Goal: Transaction & Acquisition: Purchase product/service

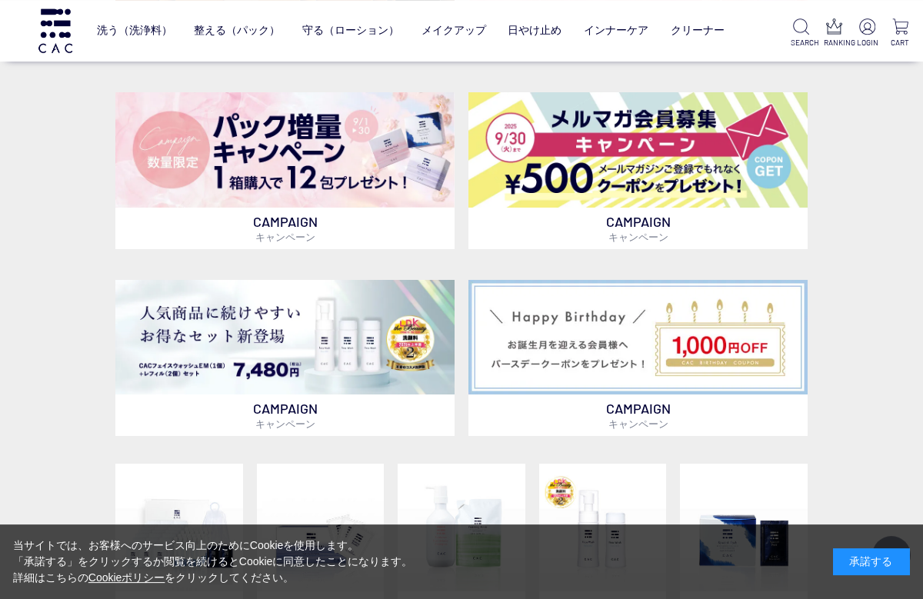
scroll to position [528, 0]
click at [365, 171] on img at bounding box center [284, 149] width 339 height 115
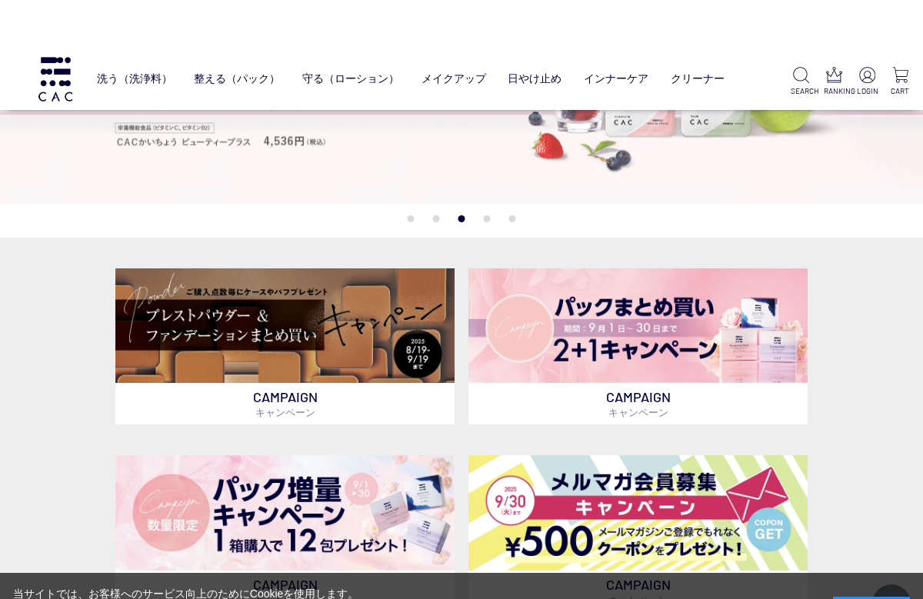
scroll to position [164, 0]
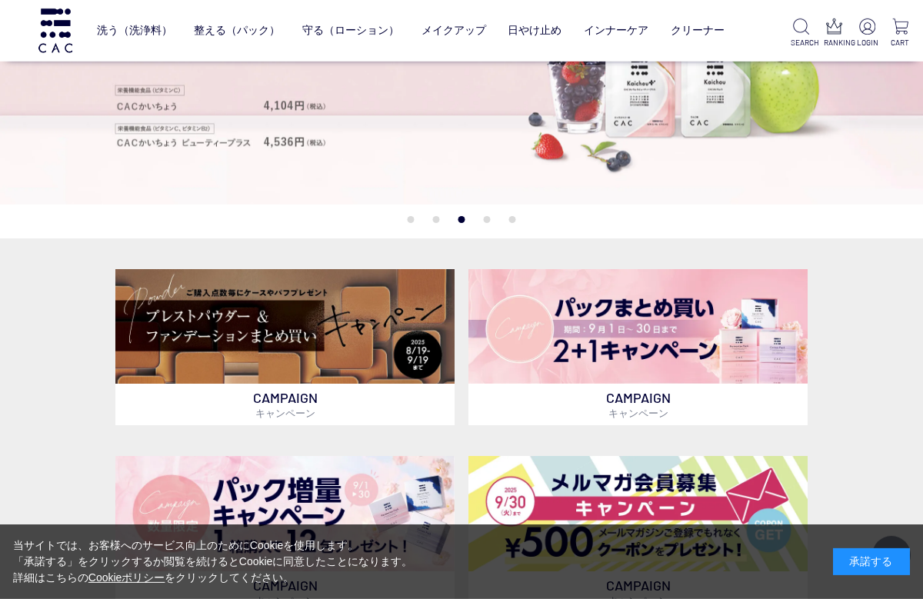
click at [569, 351] on img at bounding box center [638, 326] width 339 height 115
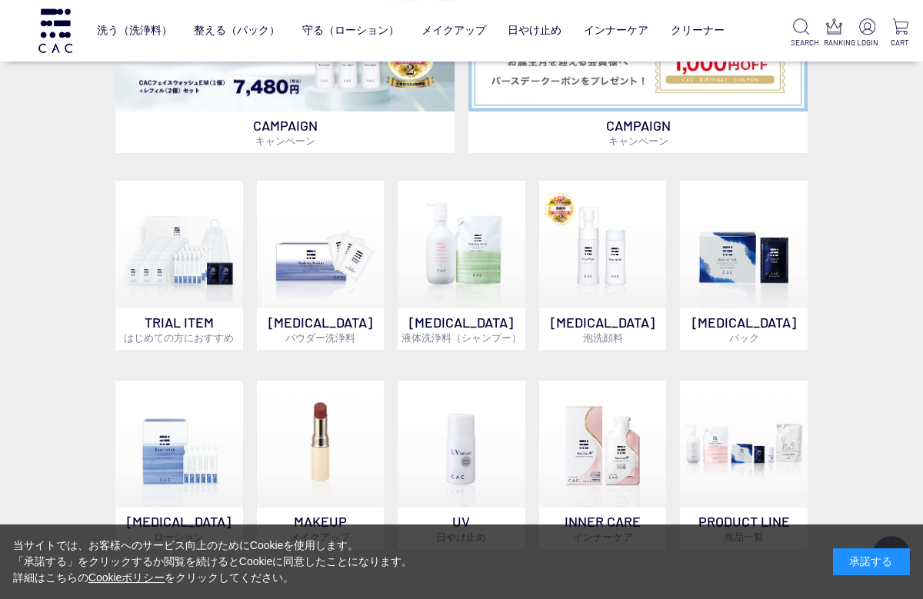
scroll to position [714, 0]
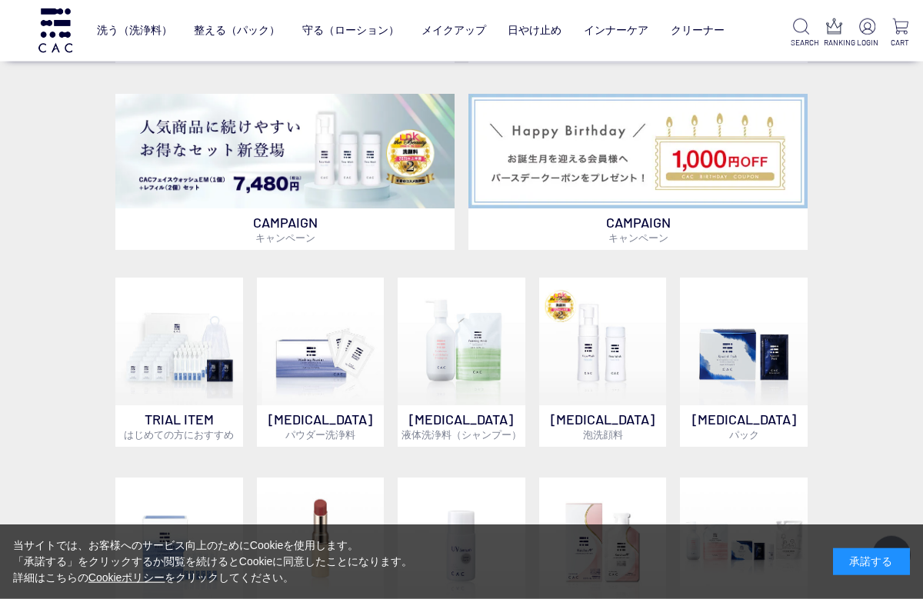
click at [310, 368] on img at bounding box center [321, 342] width 128 height 128
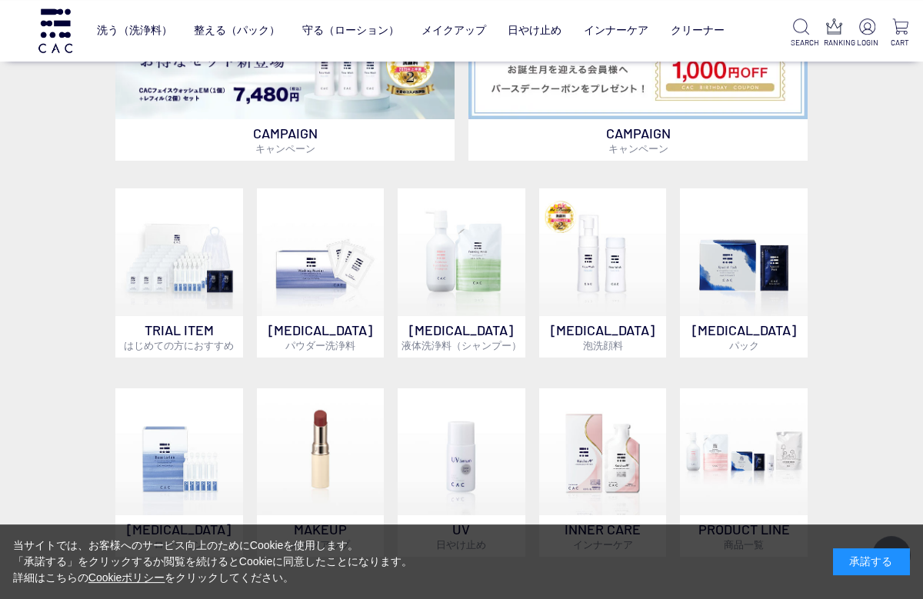
scroll to position [803, 0]
click at [168, 465] on img at bounding box center [179, 453] width 128 height 128
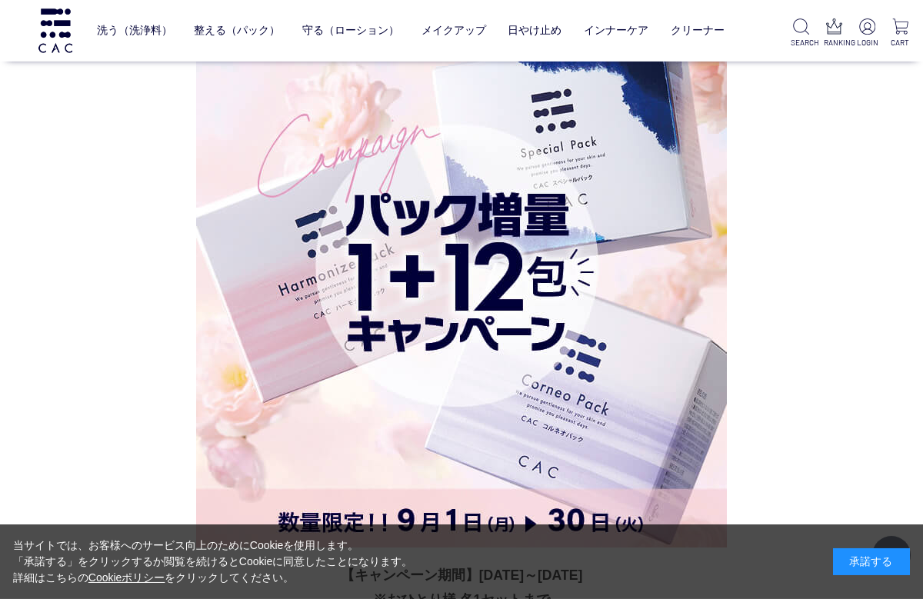
scroll to position [3727, 0]
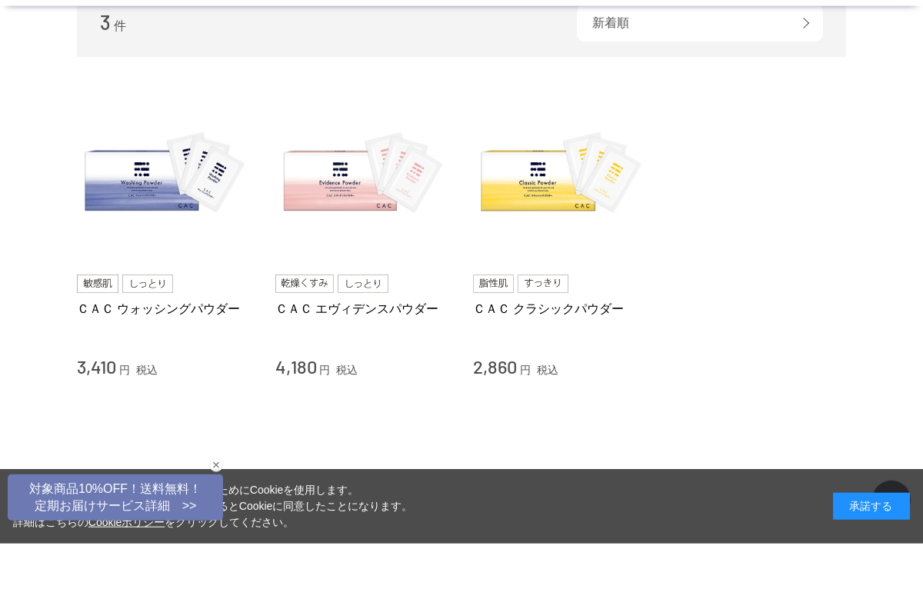
scroll to position [118, 0]
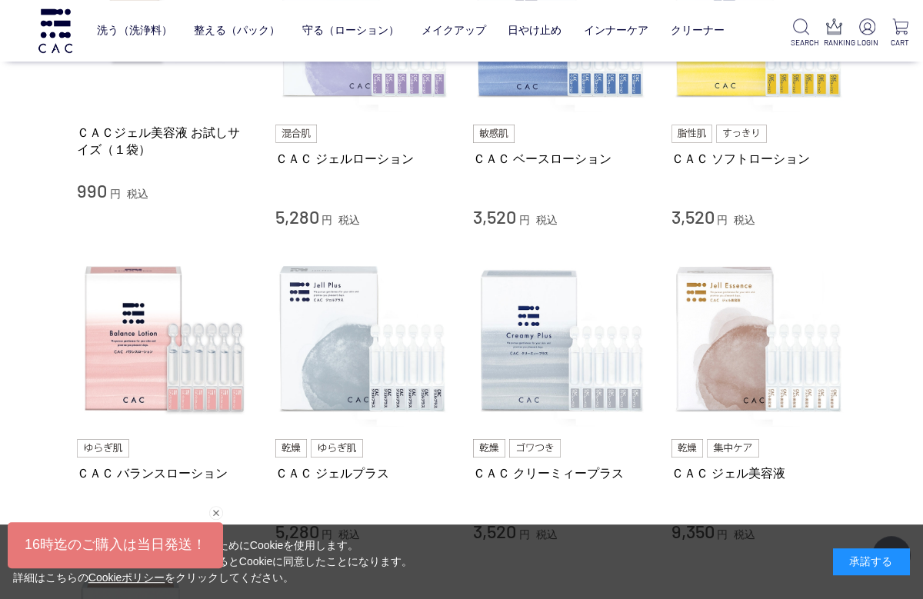
scroll to position [442, 0]
click at [188, 391] on img at bounding box center [164, 339] width 175 height 175
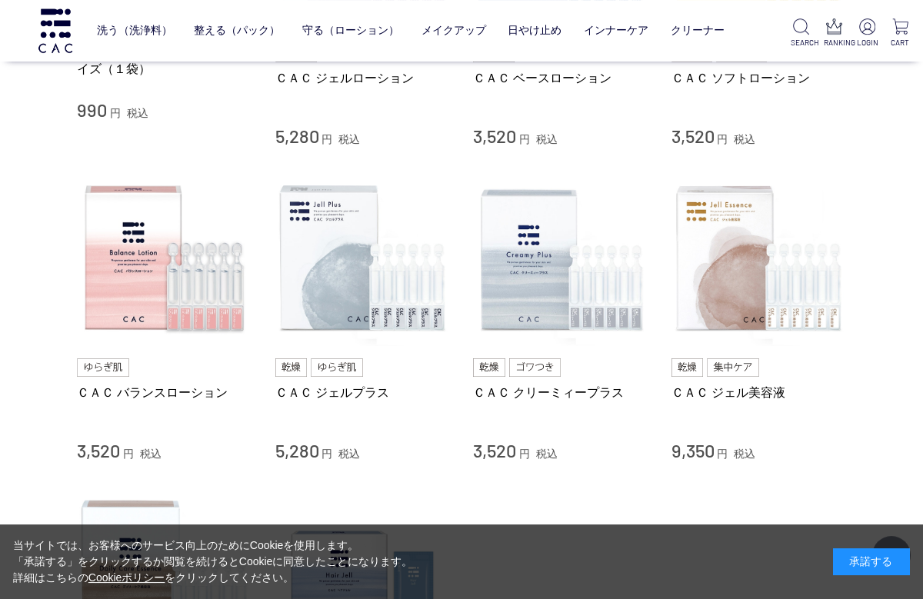
scroll to position [522, 0]
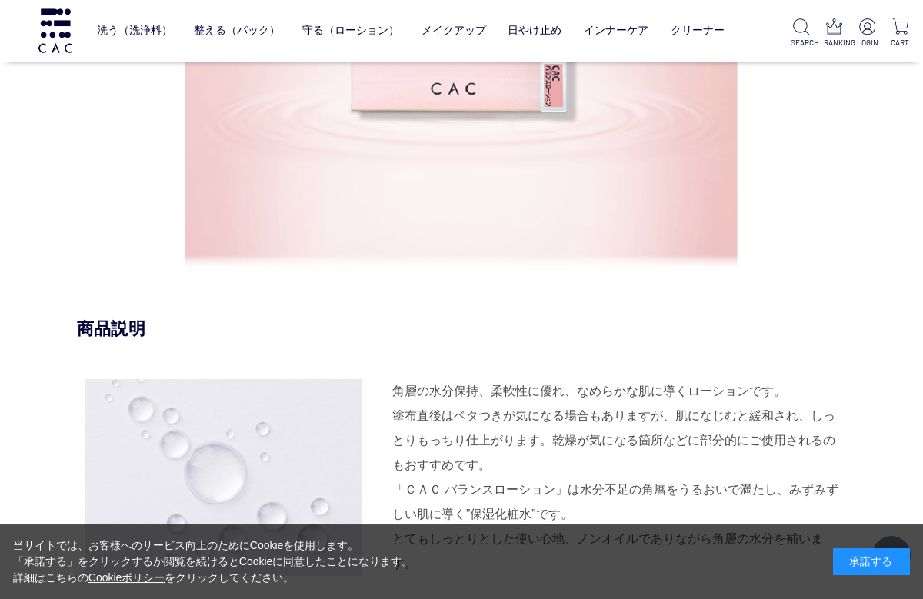
scroll to position [1120, 0]
